Goal: Information Seeking & Learning: Learn about a topic

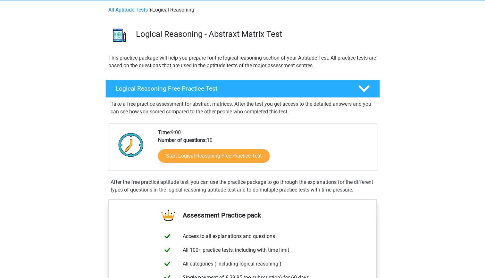
scroll to position [20, 0]
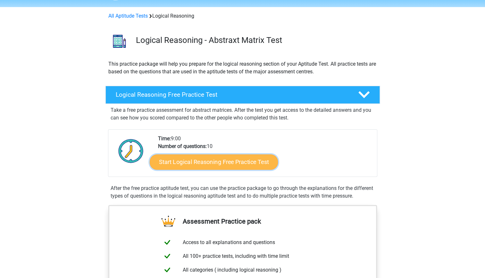
click at [232, 160] on link "Start Logical Reasoning Free Practice Test" at bounding box center [214, 161] width 128 height 15
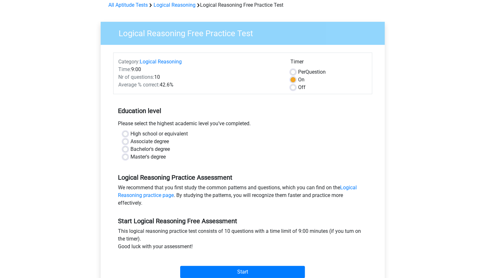
scroll to position [30, 0]
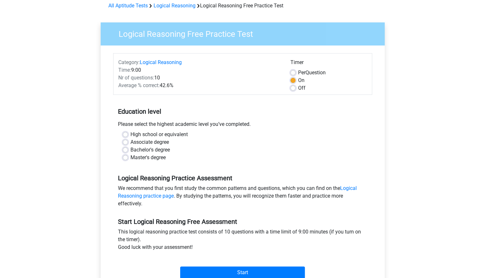
click at [166, 135] on label "High school or equivalent" at bounding box center [159, 135] width 57 height 8
click at [128, 135] on input "High school or equivalent" at bounding box center [125, 134] width 5 height 6
radio input "true"
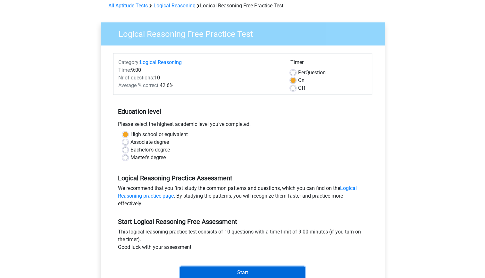
click at [248, 270] on input "Start" at bounding box center [242, 273] width 125 height 12
